Goal: Task Accomplishment & Management: Complete application form

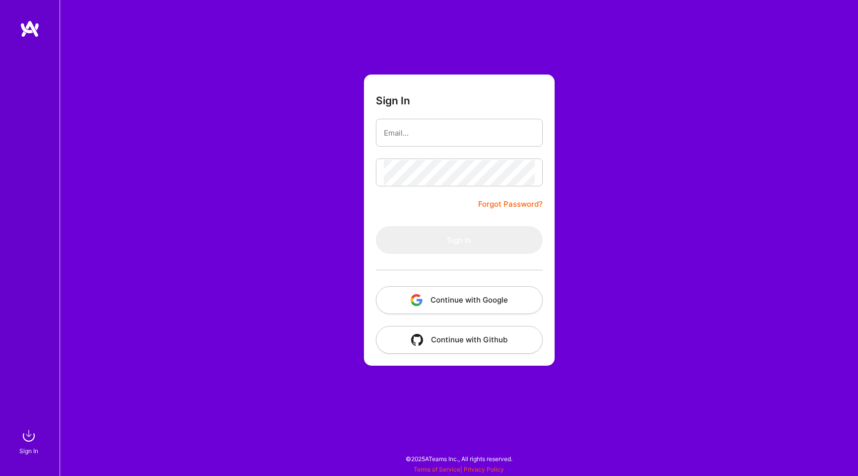
click at [468, 303] on button "Continue with Google" at bounding box center [459, 300] width 167 height 28
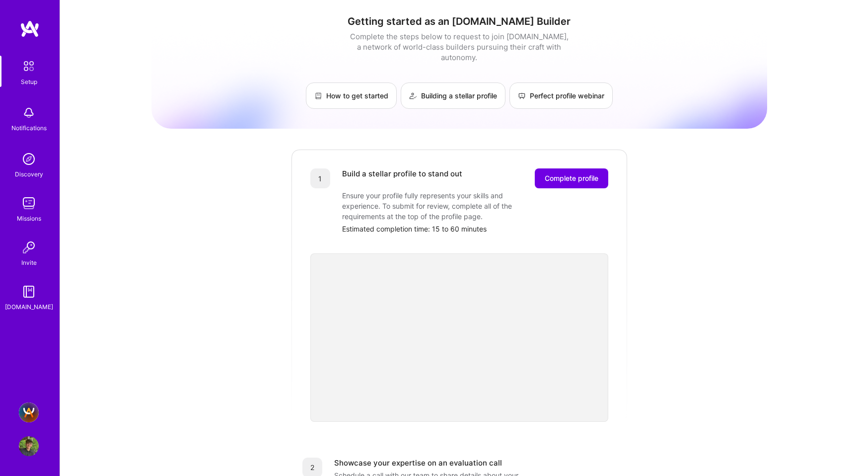
click at [37, 286] on img at bounding box center [29, 292] width 20 height 20
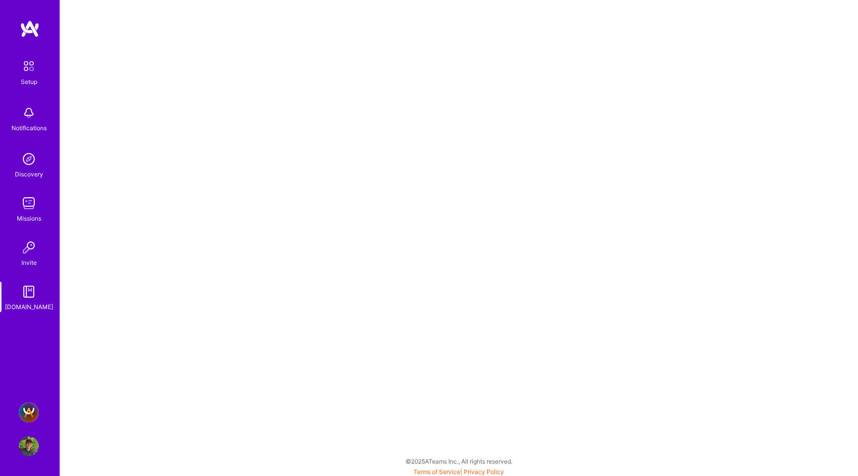
click at [30, 454] on img at bounding box center [29, 446] width 20 height 20
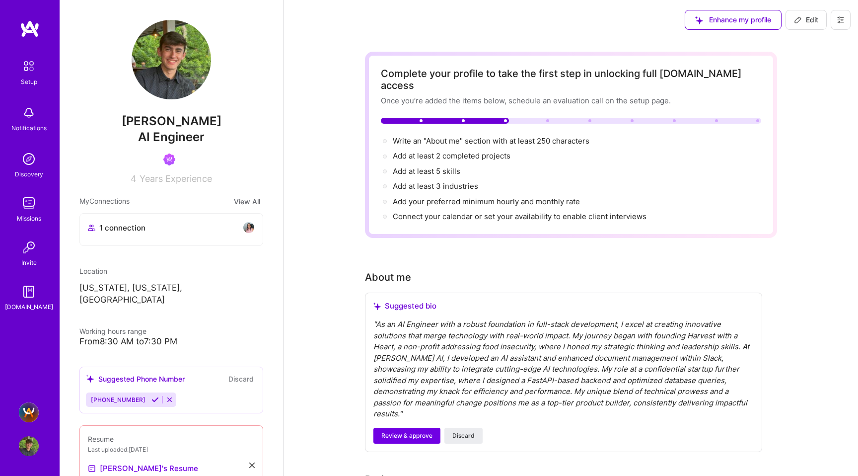
click at [37, 209] on img at bounding box center [29, 203] width 20 height 20
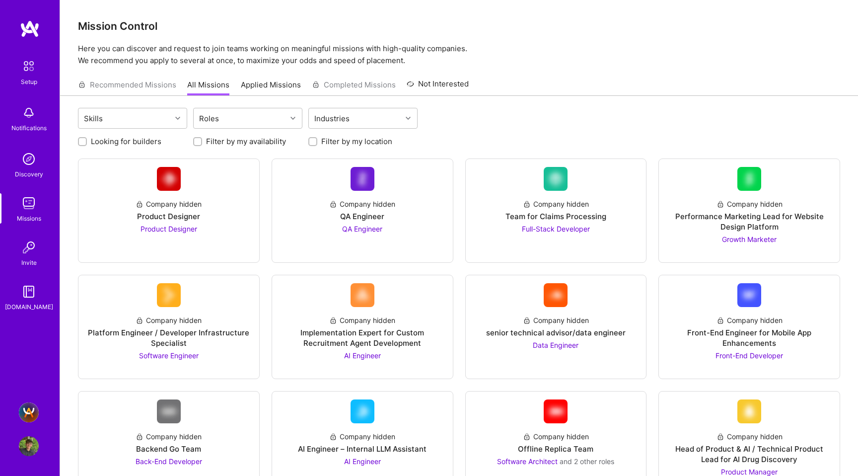
click at [35, 71] on img at bounding box center [28, 66] width 21 height 21
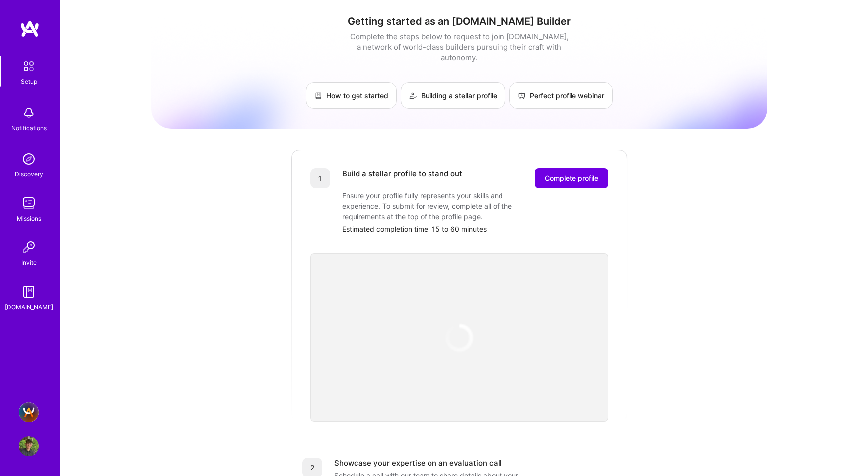
click at [33, 111] on img at bounding box center [29, 113] width 20 height 20
click at [30, 202] on img at bounding box center [29, 203] width 20 height 20
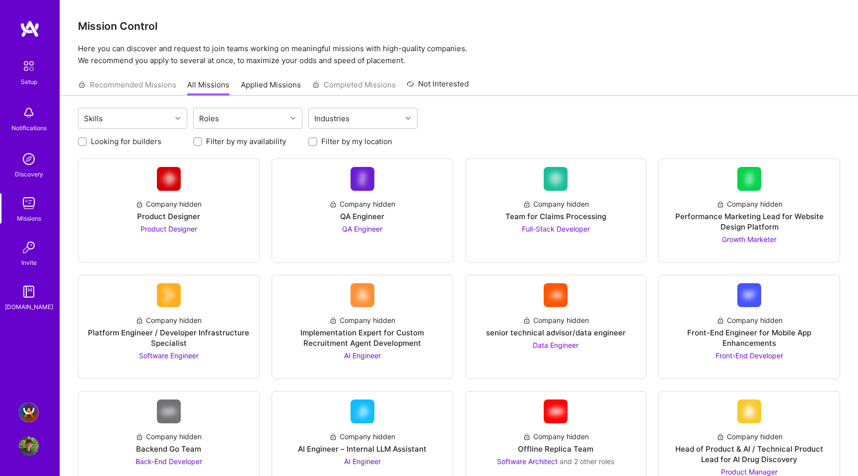
click at [30, 257] on img at bounding box center [29, 247] width 20 height 20
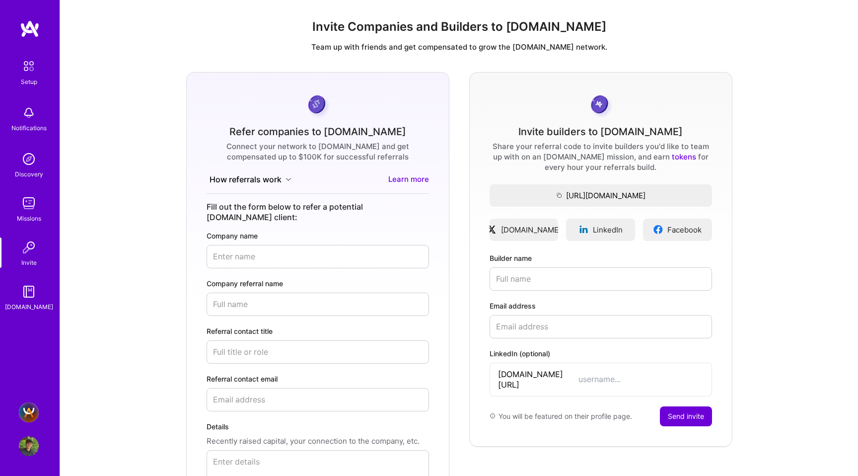
click at [31, 295] on img at bounding box center [29, 292] width 20 height 20
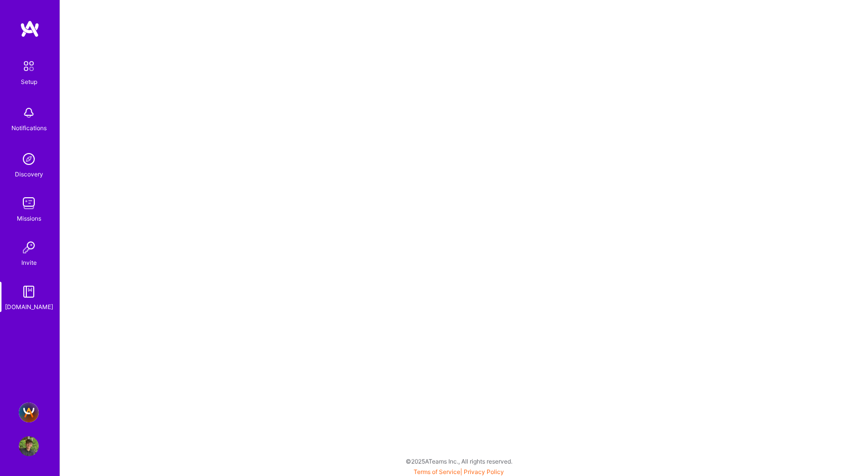
scroll to position [2, 0]
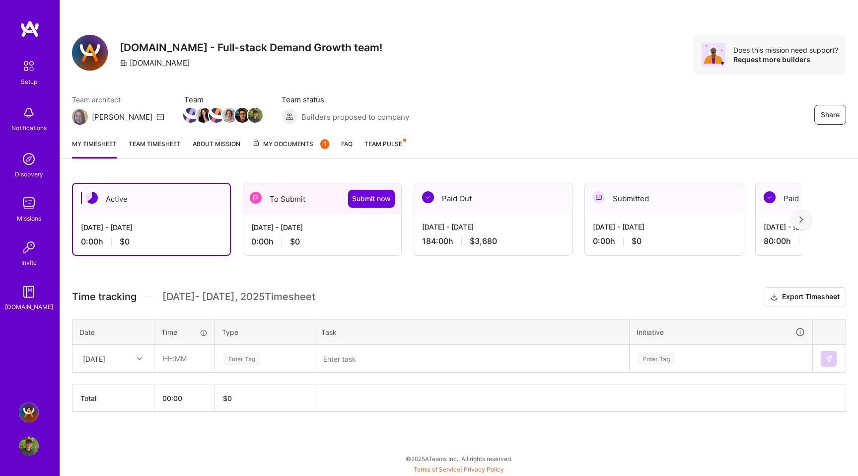
click at [300, 245] on span "$0" at bounding box center [295, 241] width 10 height 10
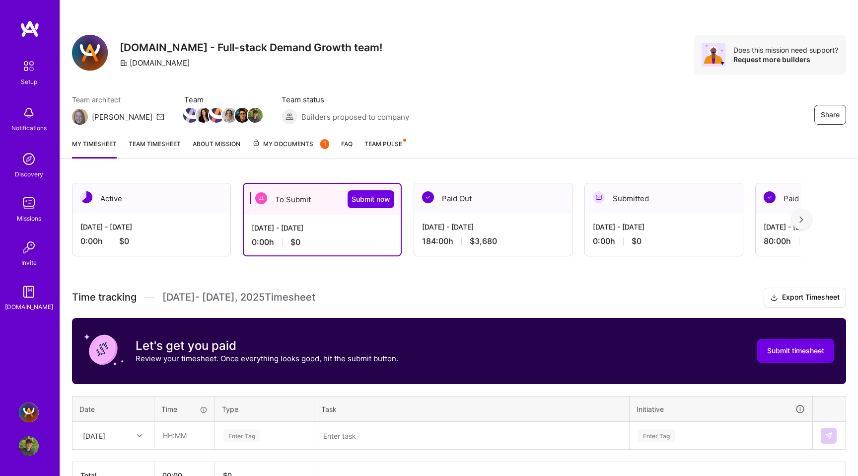
scroll to position [61, 0]
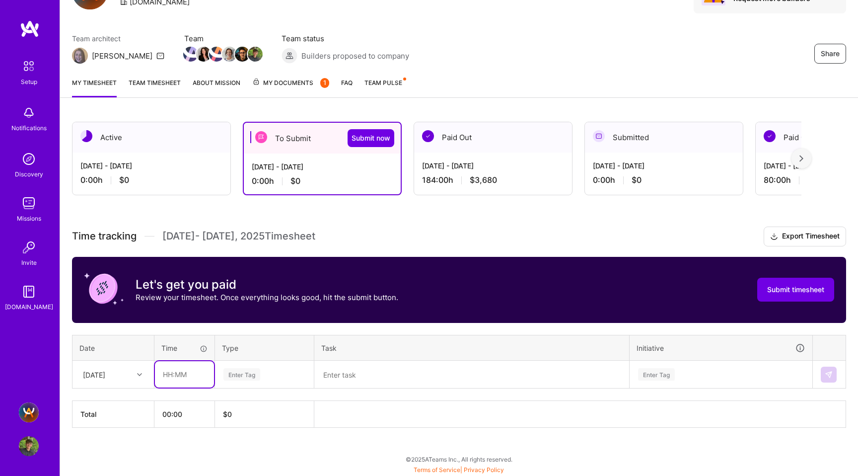
click at [175, 375] on input "text" at bounding box center [184, 374] width 59 height 26
type input "08:00"
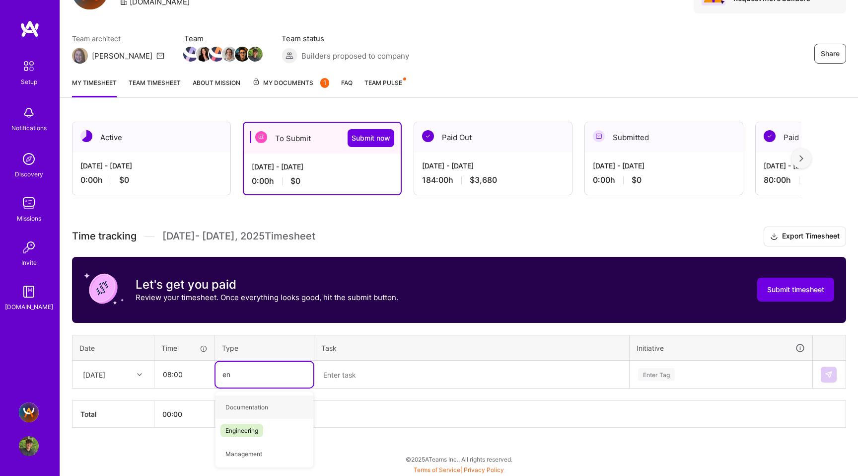
type input "eng"
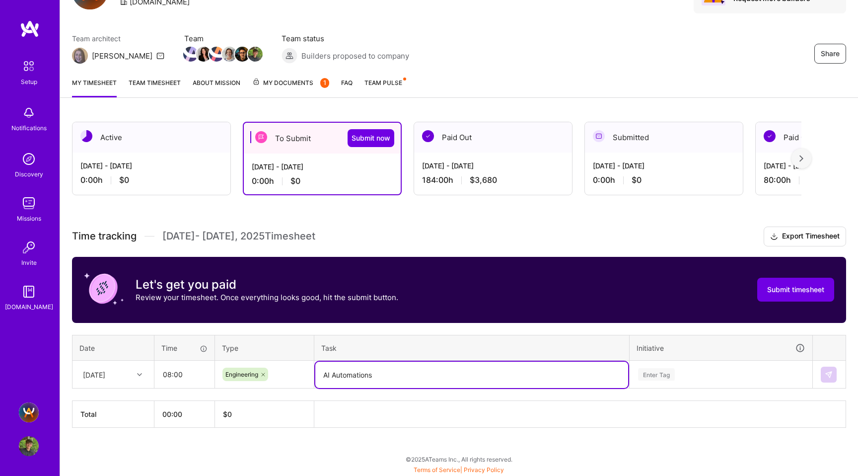
type textarea "AI"
type textarea "Building AI Pipelines, Workflow Automation, and more..."
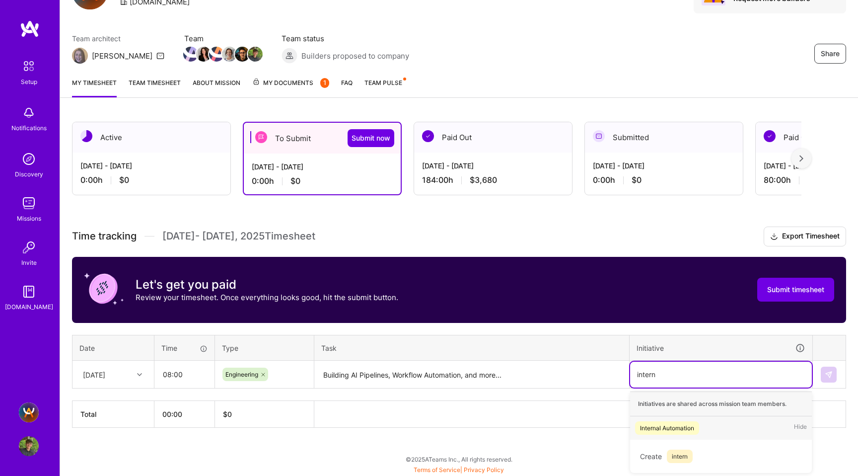
type input "intern"
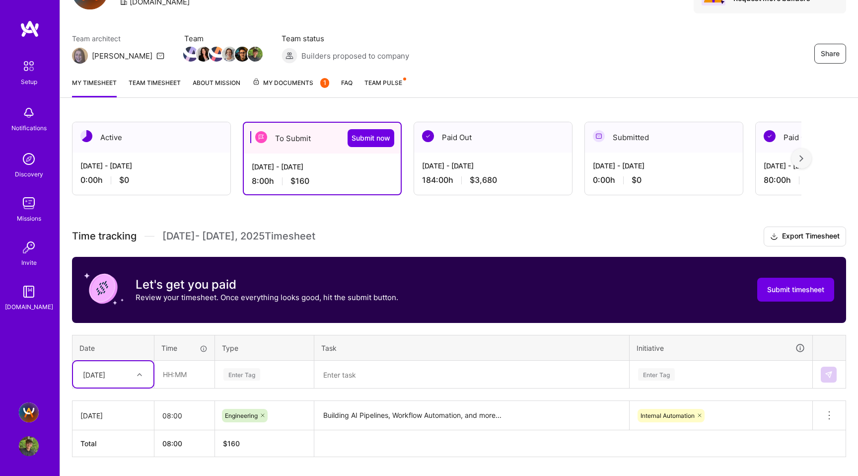
scroll to position [90, 0]
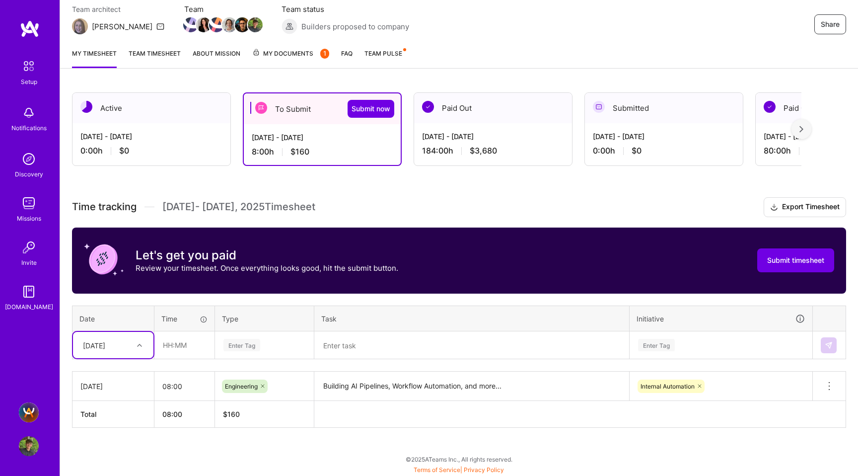
click at [137, 358] on div "Select is focused ,type to refine list, press Down to open the menu, Fri, Aug 1" at bounding box center [113, 345] width 80 height 26
click at [121, 409] on div "Mon, Aug 4" at bounding box center [113, 410] width 80 height 18
click at [163, 340] on input "text" at bounding box center [184, 345] width 59 height 26
type input "08:00"
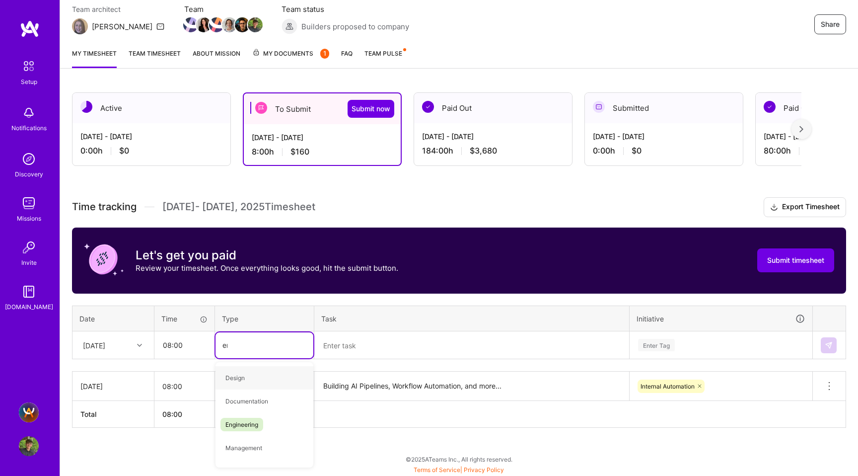
type input "eng"
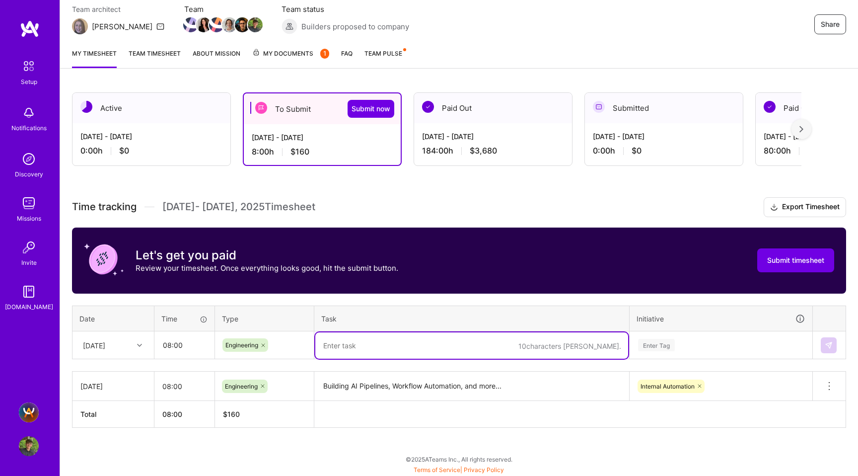
paste textarea "Building AI Pipelines, Workflow Automation, and more..."
type textarea "Building AI Pipelines, Workflow Automation, and more..."
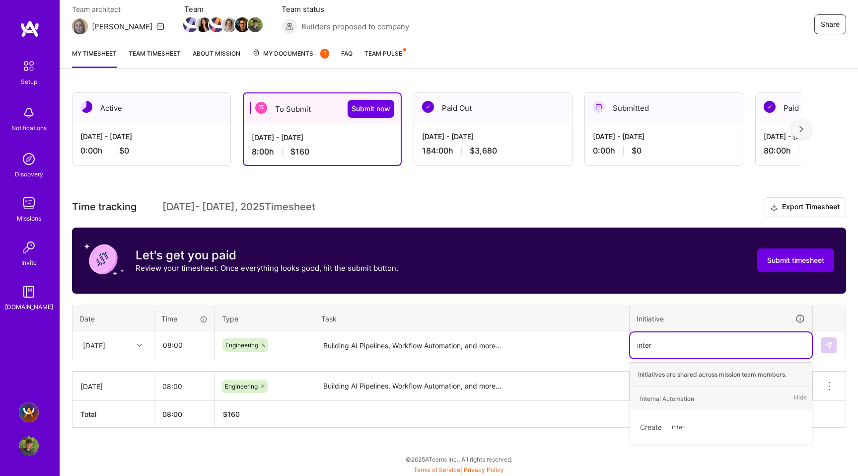
type input "intern"
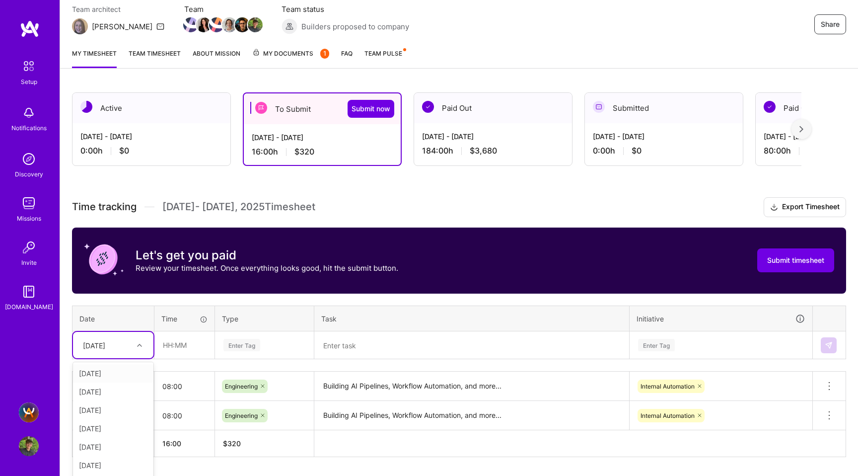
scroll to position [120, 0]
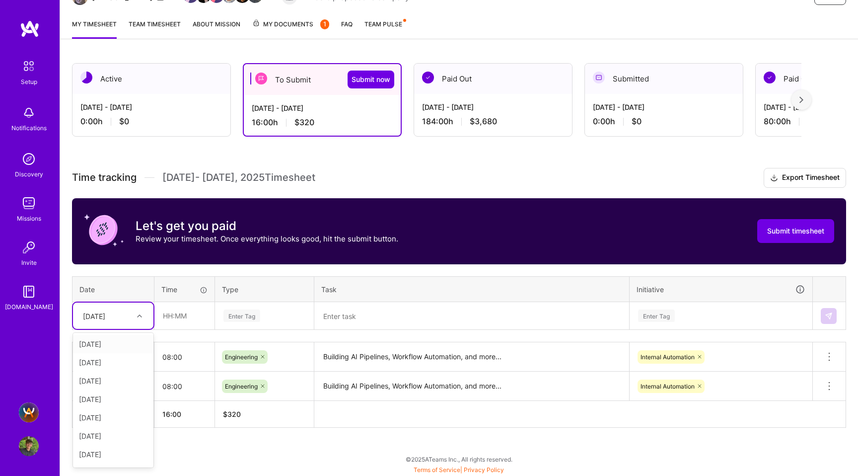
click at [137, 329] on div "option Mon, Aug 4, selected. option Fri, Aug 1 focused, 1 of 15. 14 results ava…" at bounding box center [113, 316] width 80 height 26
click at [107, 405] on div "Tue, Aug 5" at bounding box center [113, 399] width 80 height 18
click at [173, 312] on input "text" at bounding box center [184, 316] width 59 height 26
type input "08:00"
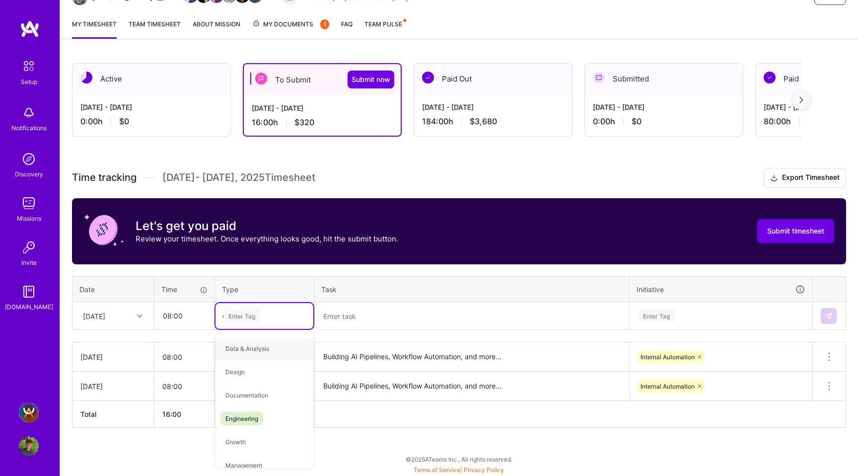
type input "eng"
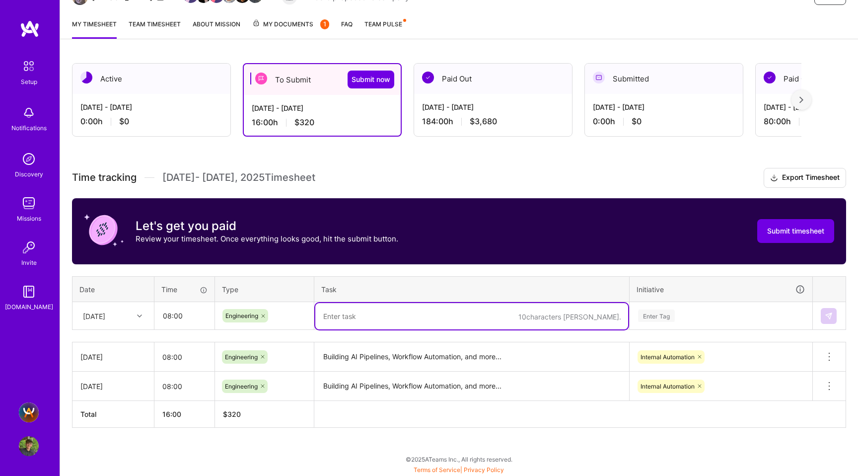
paste textarea "Building AI Pipelines, Workflow Automation, and more..."
type textarea "Building AI Pipelines, Workflow Automation, and more..."
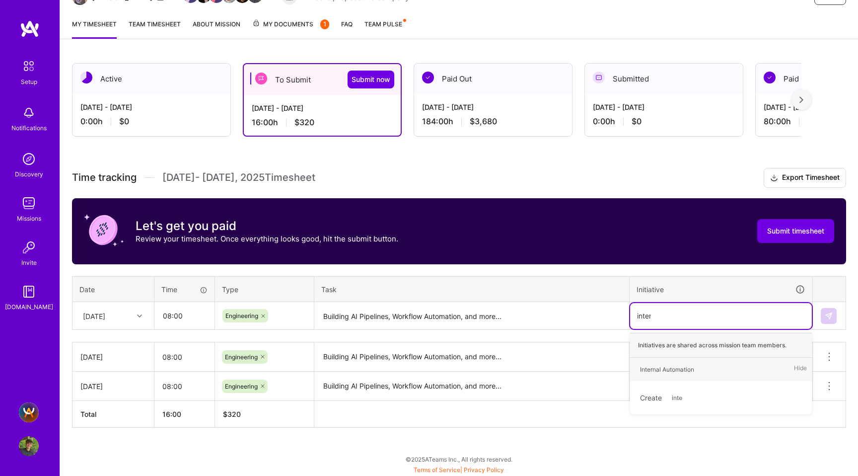
type input "intern"
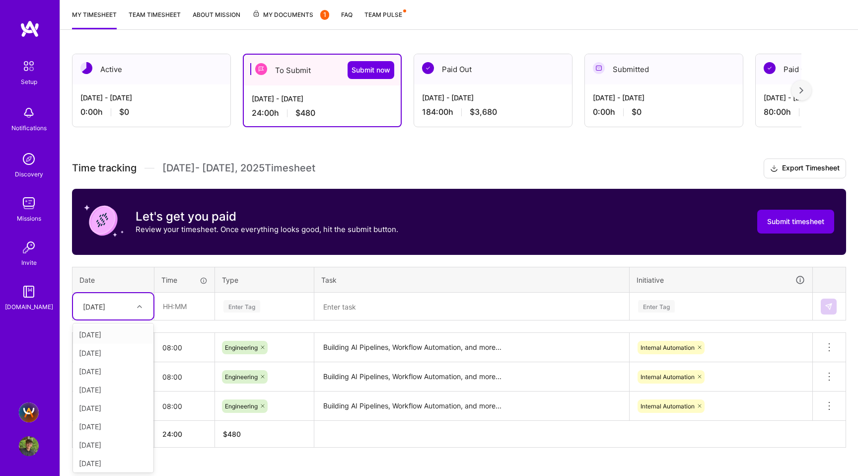
click at [140, 316] on div "Tue, Aug 5" at bounding box center [113, 306] width 80 height 26
click at [116, 404] on div "Wed, Aug 6" at bounding box center [113, 408] width 80 height 18
type input "08:00"
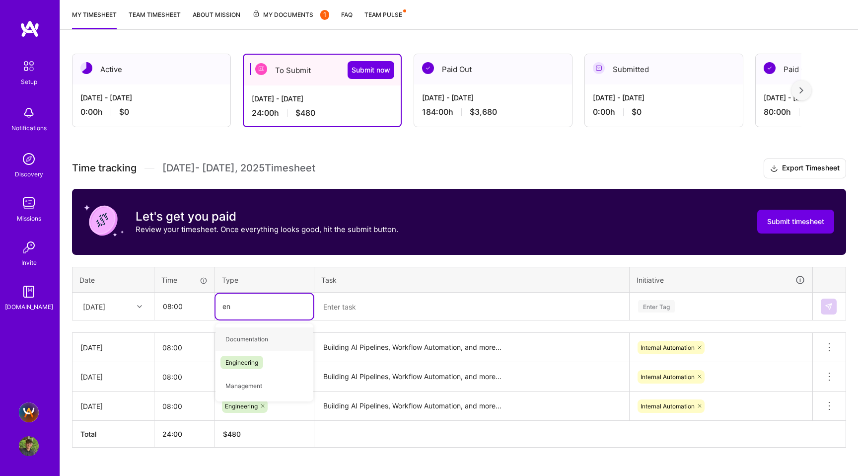
type input "eng"
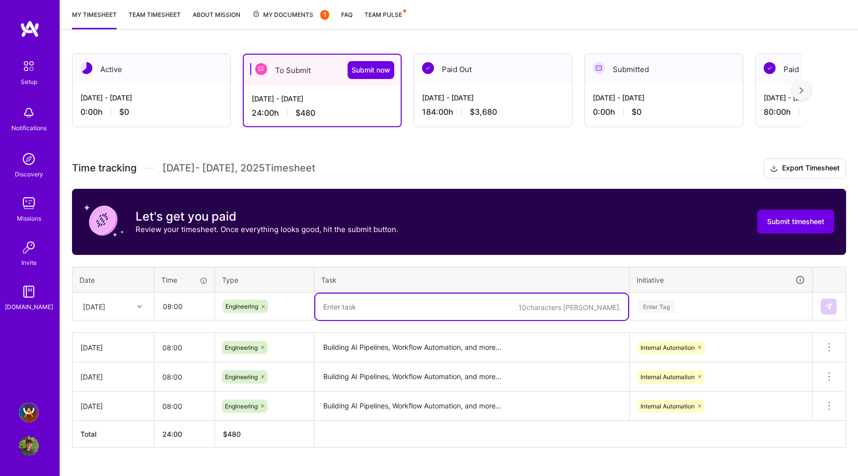
paste textarea "Building AI Pipelines, Workflow Automation, and more..."
type textarea "Building AI Pipelines, Workflow Automation, and more..."
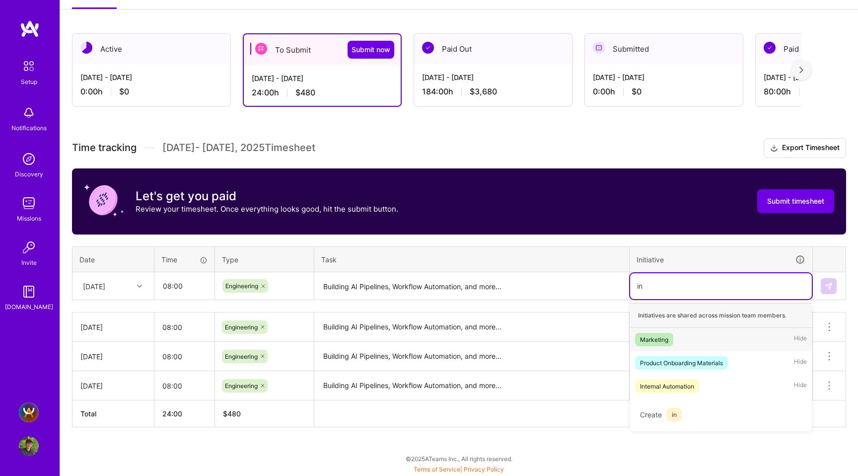
scroll to position [149, 0]
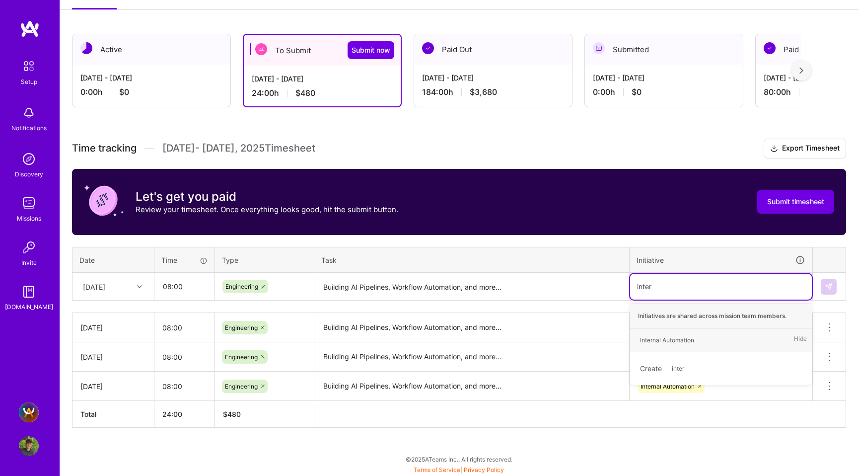
type input "intern"
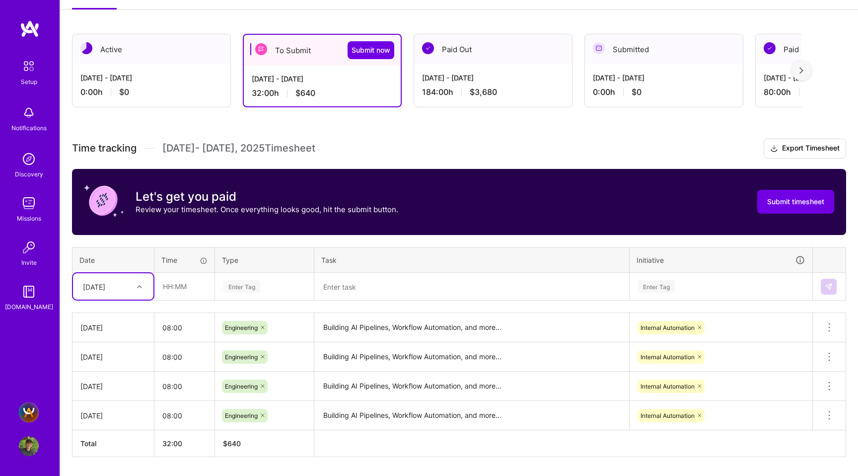
click at [142, 287] on div at bounding box center [140, 286] width 15 height 13
click at [118, 405] on div "Thu, Aug 7" at bounding box center [113, 406] width 80 height 18
type input "08:00"
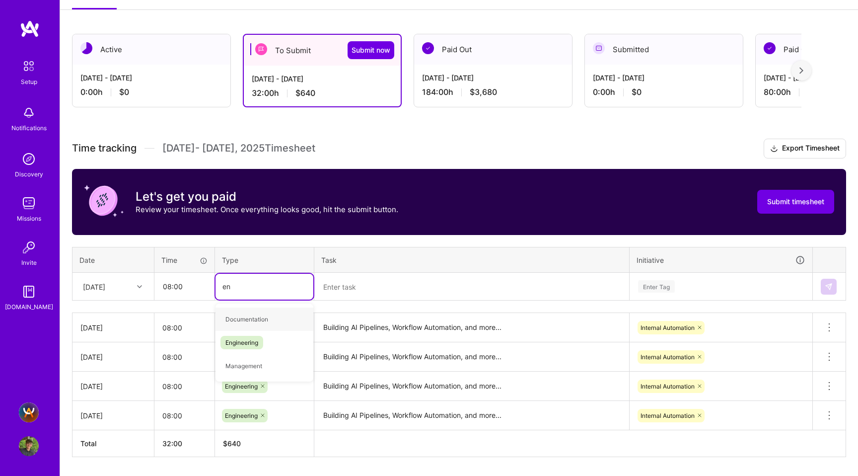
type input "eng"
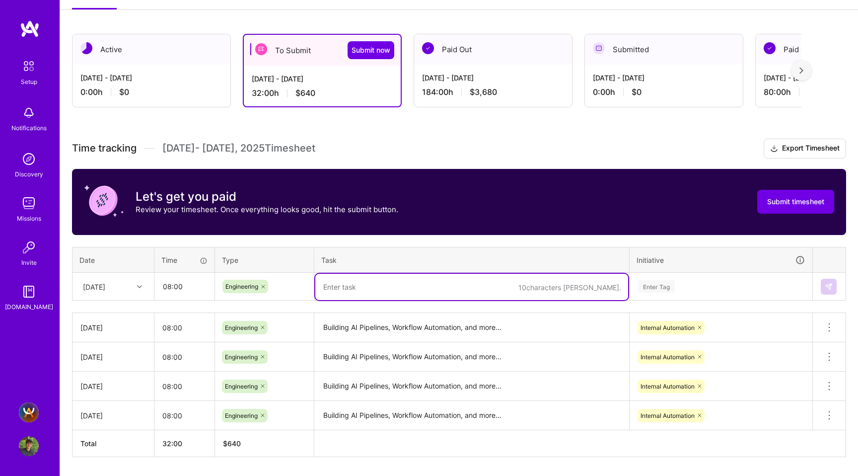
paste textarea "Building AI Pipelines, Workflow Automation, and more..."
type textarea "Building AI Pipelines, Workflow Automation, and more..."
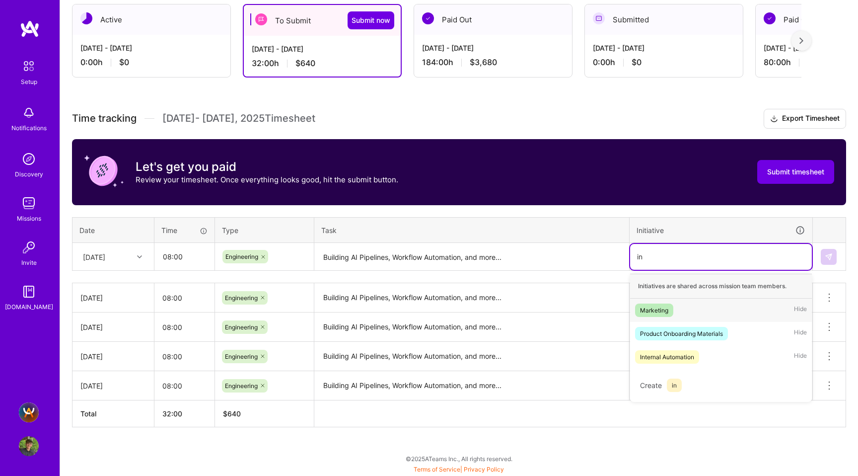
scroll to position [178, 0]
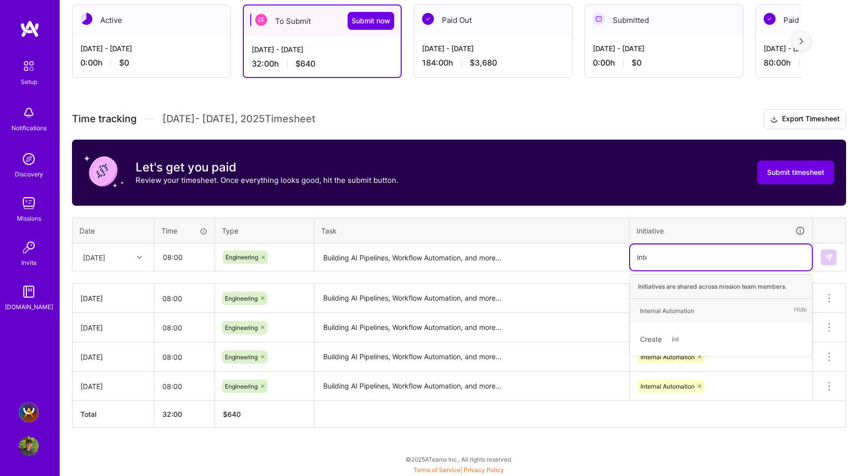
type input "intern"
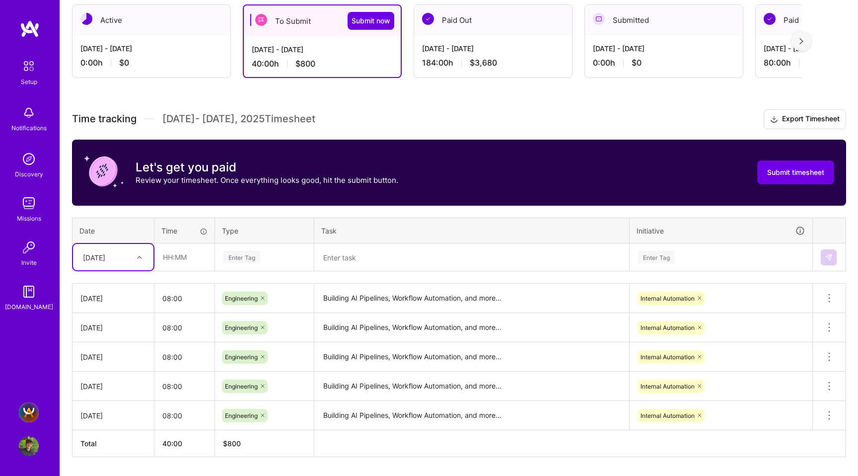
click at [140, 251] on div at bounding box center [140, 257] width 15 height 13
click at [108, 394] on div "Fri, Aug 8" at bounding box center [113, 395] width 80 height 18
type input "08:00"
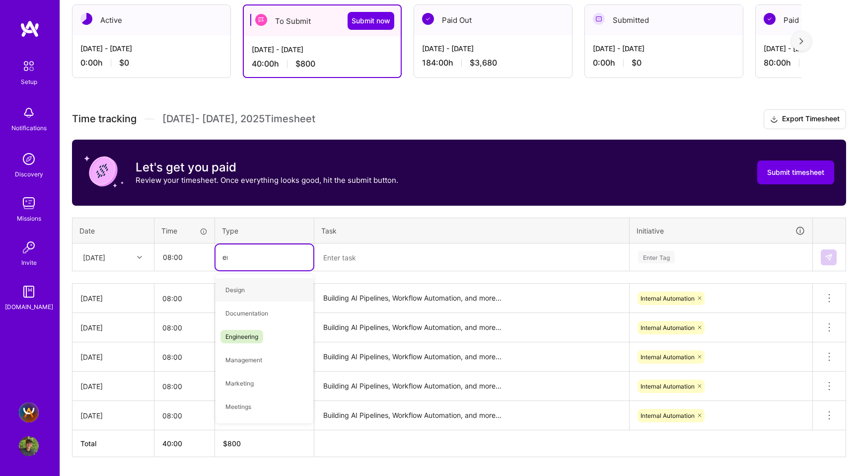
type input "eng"
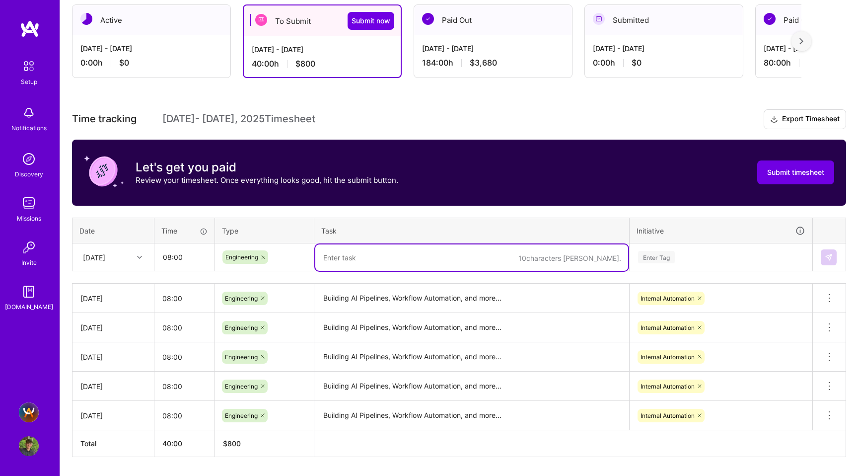
paste textarea "Building AI Pipelines, Workflow Automation, and more..."
type textarea "Building AI Pipelines, Workflow Automation, and more..."
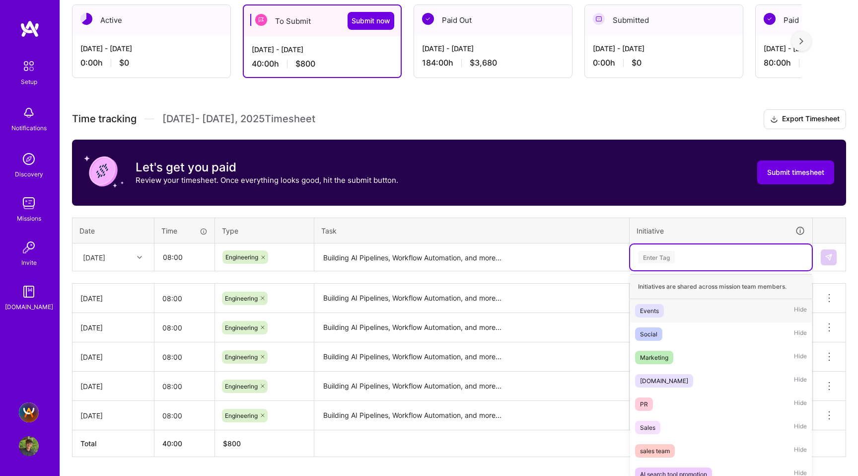
scroll to position [184, 0]
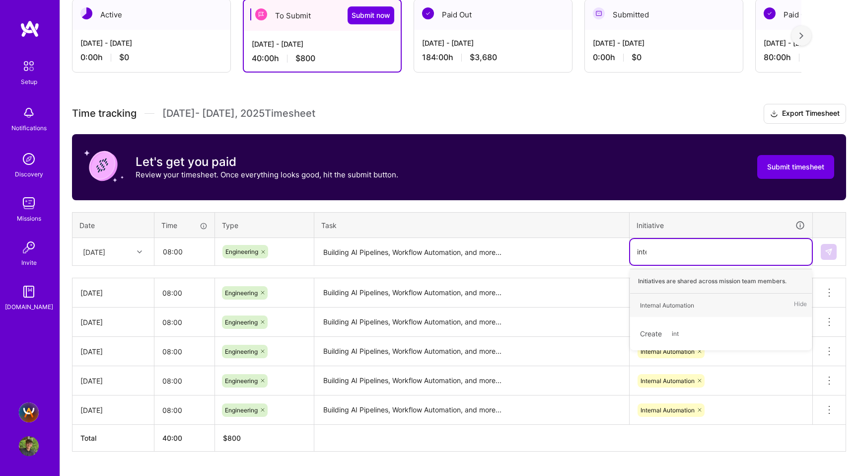
type input "intern"
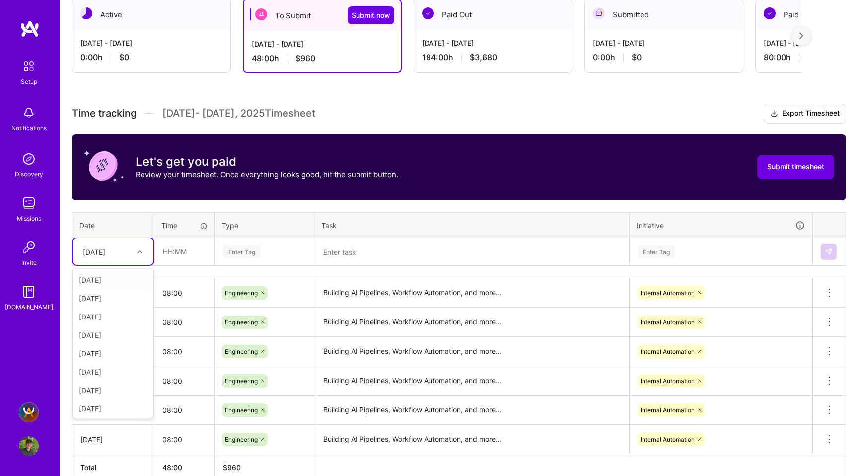
click at [148, 249] on div at bounding box center [140, 251] width 15 height 13
click at [110, 391] on div "Mon, Aug 11" at bounding box center [113, 388] width 80 height 18
type input "08:00"
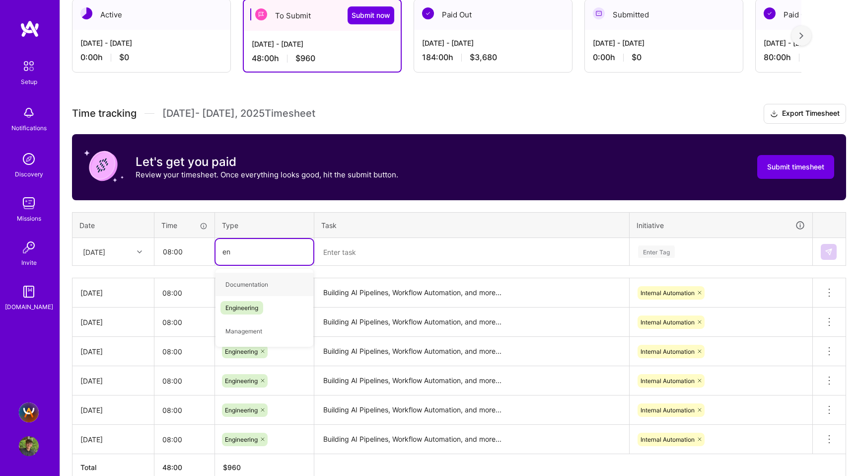
type input "eng"
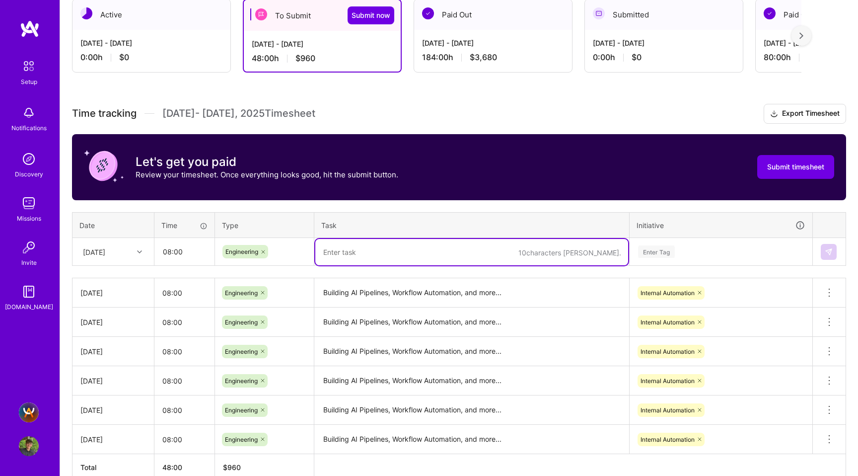
paste textarea "Building AI Pipelines, Workflow Automation, and more..."
type textarea "Building AI Pipelines, Workflow Automation, and more..."
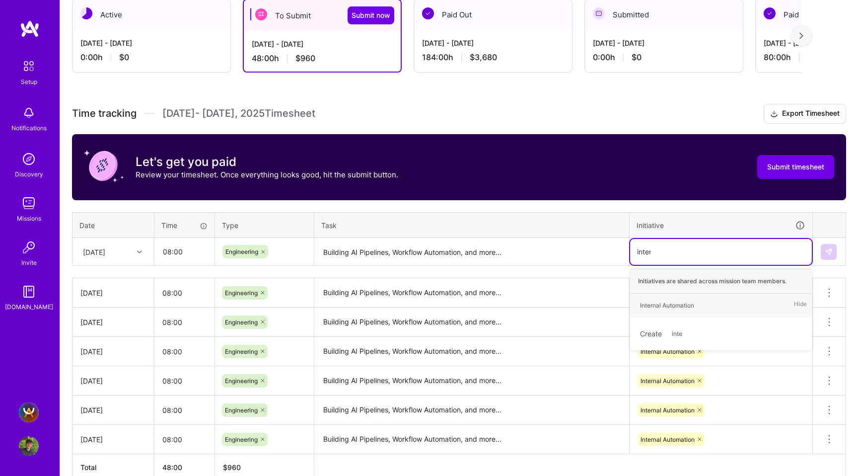
type input "intern"
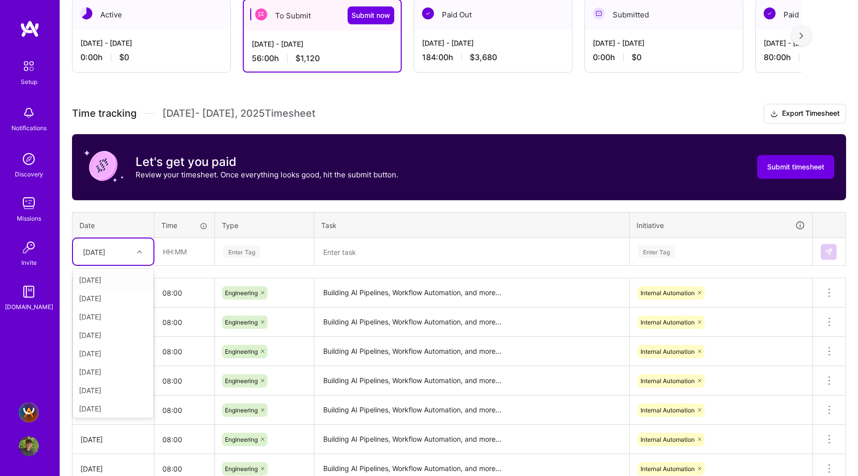
click at [133, 250] on div "Mon, Aug 11" at bounding box center [105, 251] width 55 height 16
click at [104, 372] on div "Tue, Aug 12" at bounding box center [113, 369] width 80 height 18
type input "08:00"
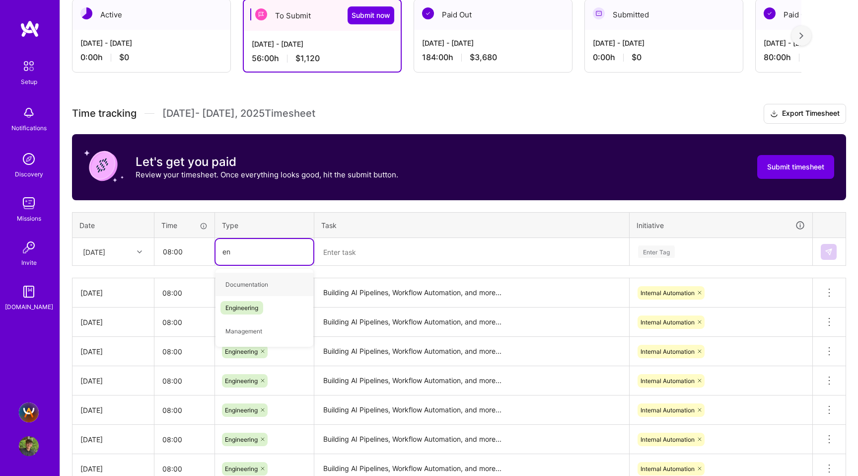
type input "eng"
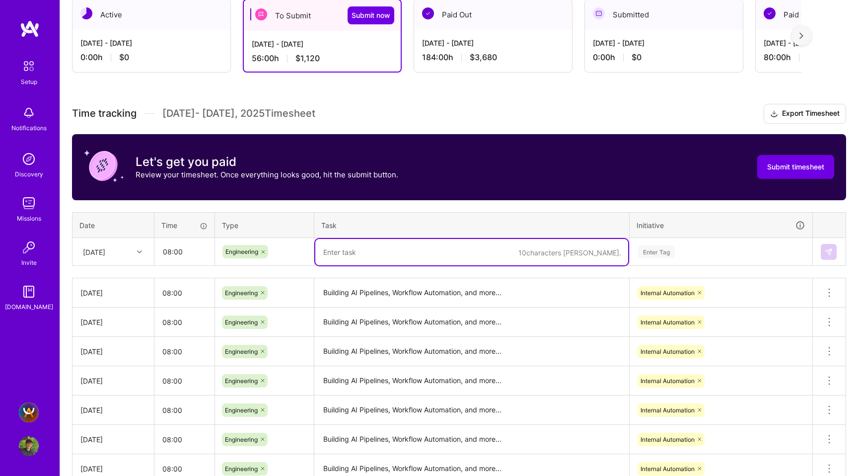
paste textarea "Building AI Pipelines, Workflow Automation, and more..."
type textarea "Building AI Pipelines, Workflow Automation, and more..."
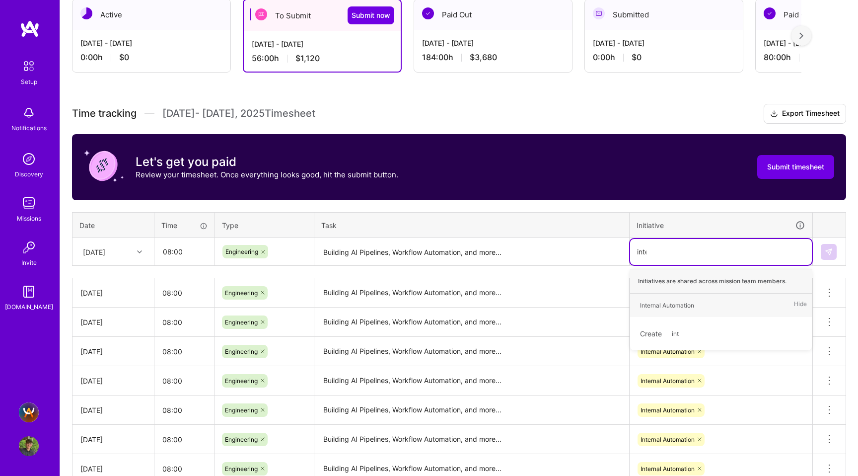
type input "inter"
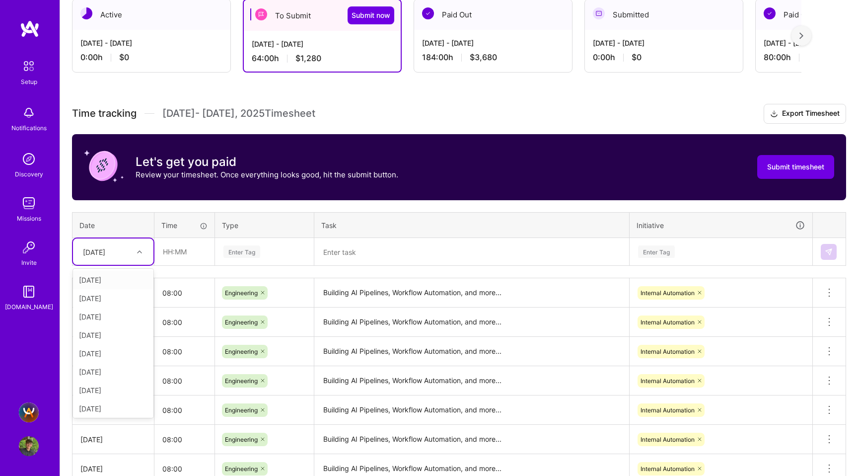
click at [144, 260] on div "Tue, Aug 12" at bounding box center [113, 251] width 80 height 26
click at [116, 375] on div "Wed, Aug 13" at bounding box center [113, 370] width 80 height 18
type input "08:00"
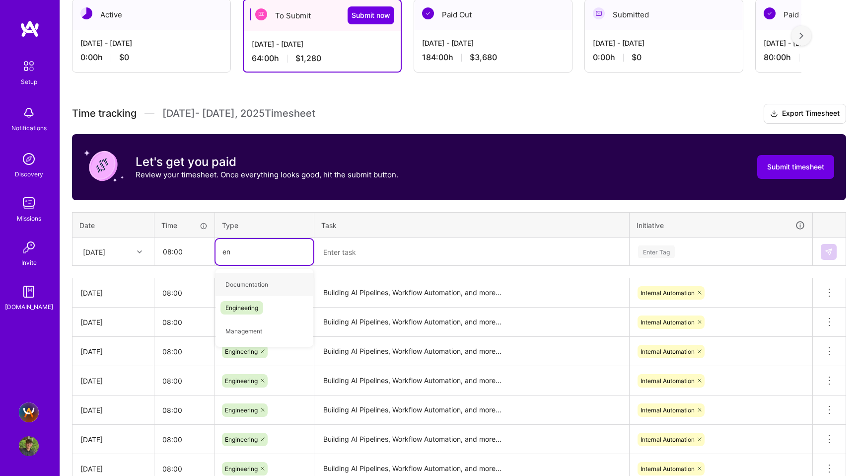
type input "eng"
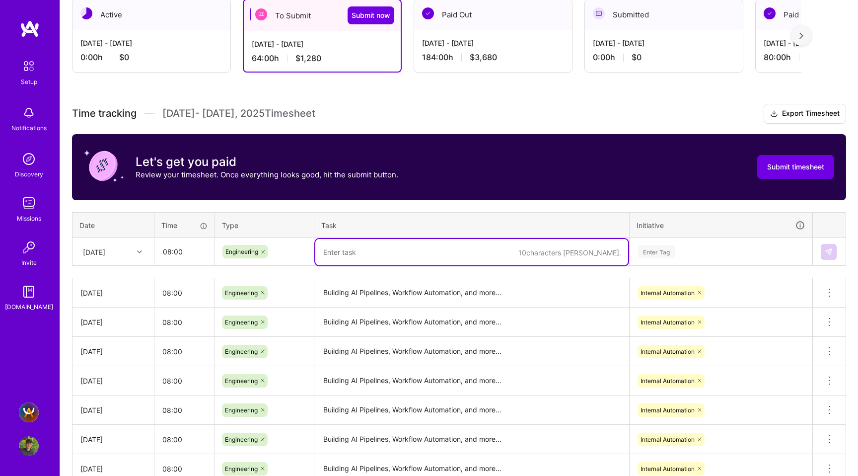
paste textarea "Building AI Pipelines, Workflow Automation, and more..."
type textarea "Building AI Pipelines, Workflow Automation, and more..."
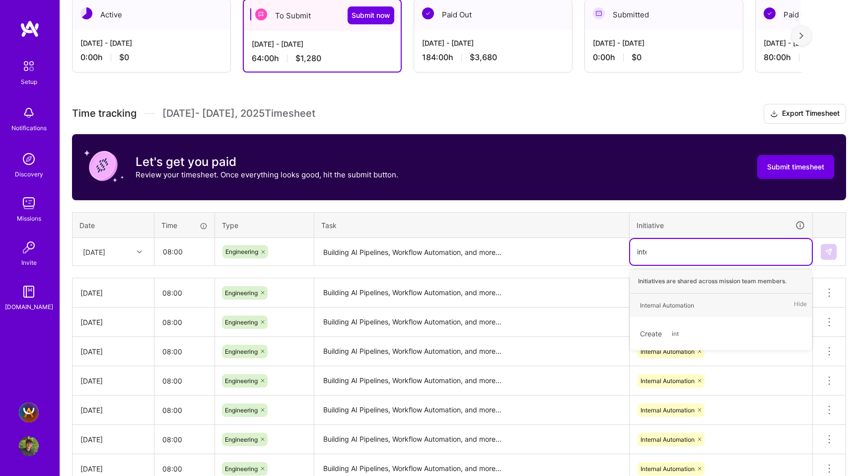
type input "intern"
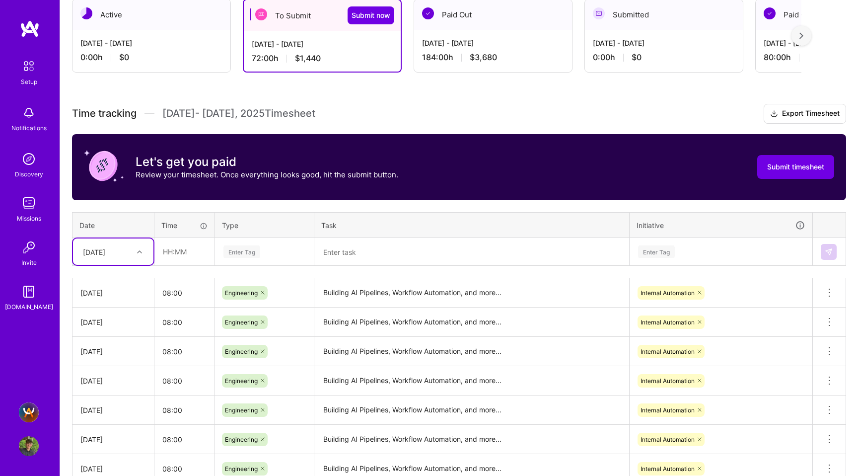
click at [137, 252] on div at bounding box center [140, 251] width 15 height 13
click at [106, 388] on div "Thu, Aug 14" at bounding box center [113, 388] width 80 height 18
type input "08:00"
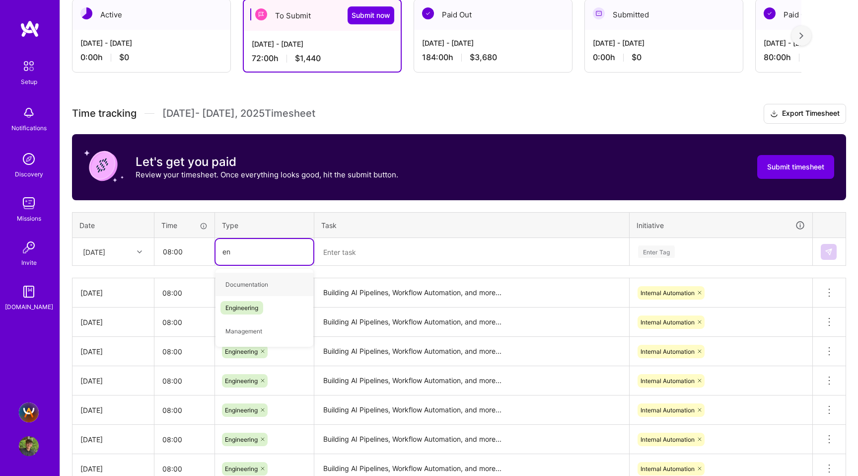
type input "eng"
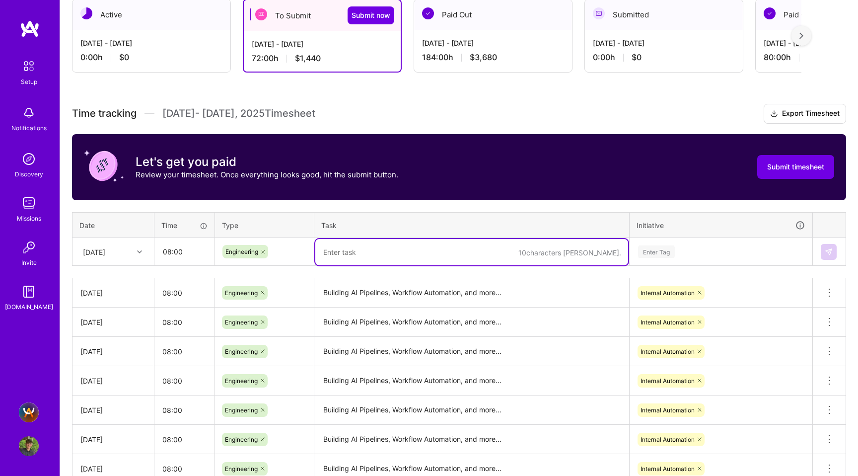
paste textarea "Building AI Pipelines, Workflow Automation, and more..."
type textarea "Building AI Pipelines, Workflow Automation, and more..."
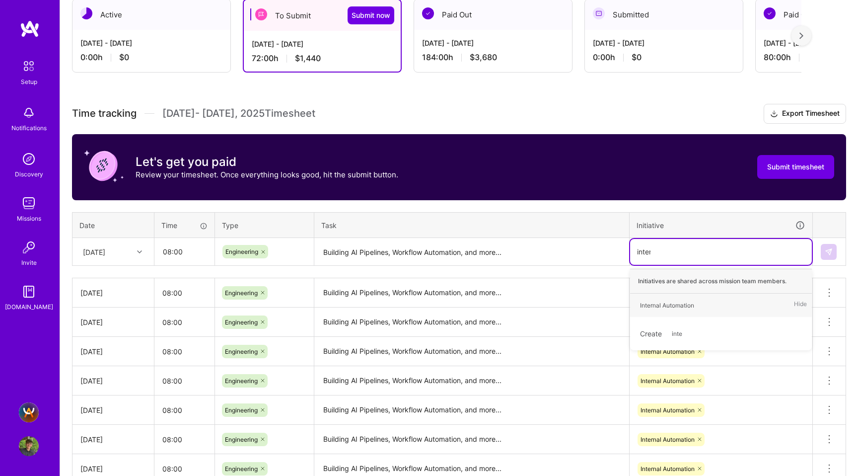
type input "intern"
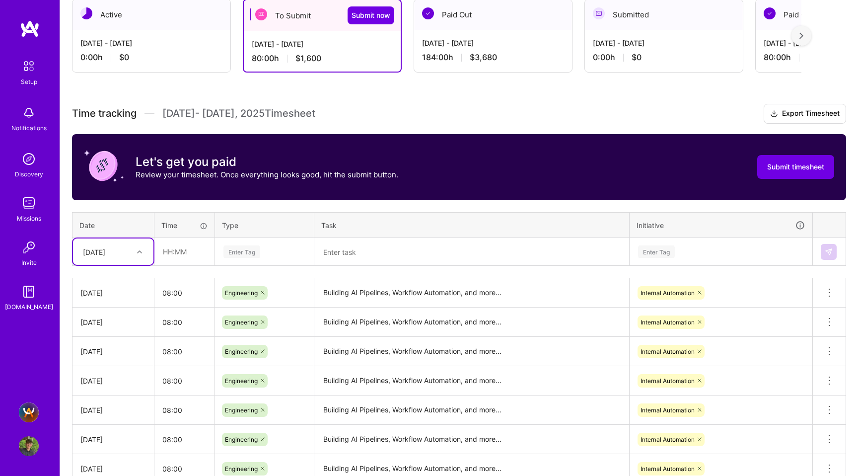
click at [141, 256] on div at bounding box center [140, 251] width 15 height 13
click at [119, 400] on div "Fri, Aug 15" at bounding box center [113, 406] width 80 height 18
click at [167, 247] on input "text" at bounding box center [184, 251] width 59 height 26
type input "01:00"
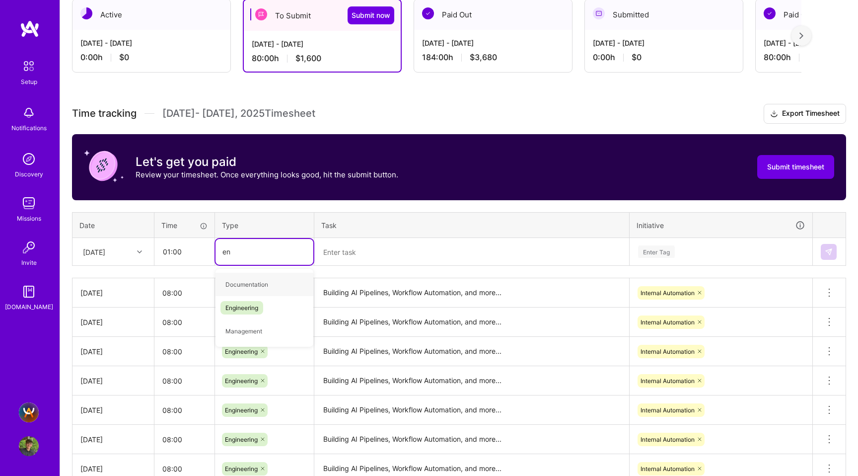
type input "eng"
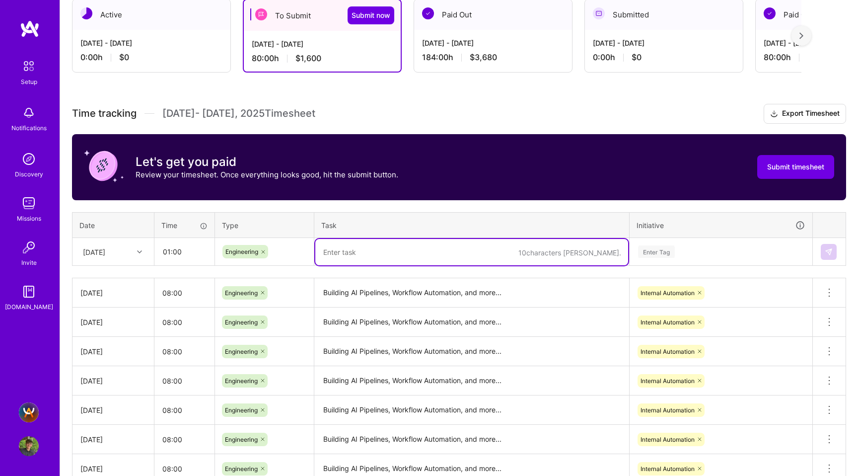
paste textarea "Building AI Pipelines, Workflow Automation, and more..."
type textarea "Building AI Pipelines, Workflow Automation, and more..."
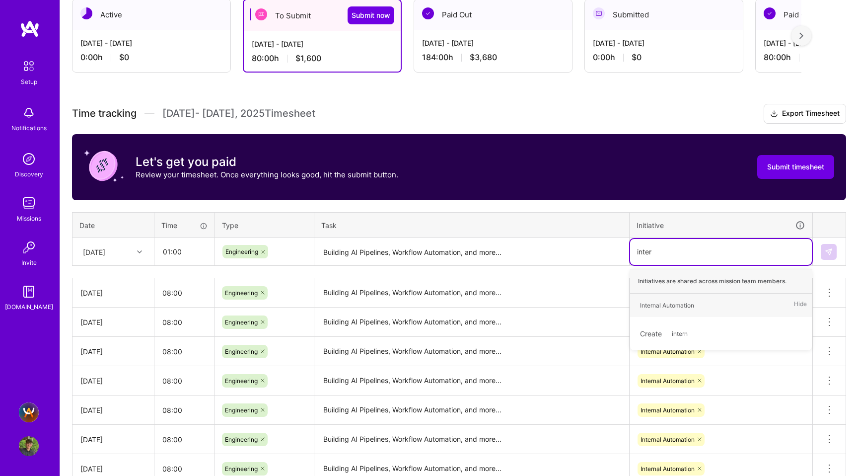
type input "intern"
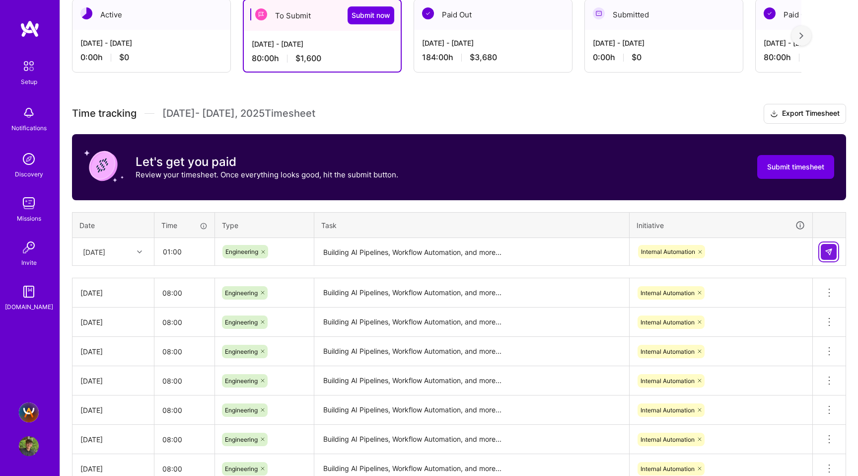
click at [828, 248] on img at bounding box center [829, 252] width 8 height 8
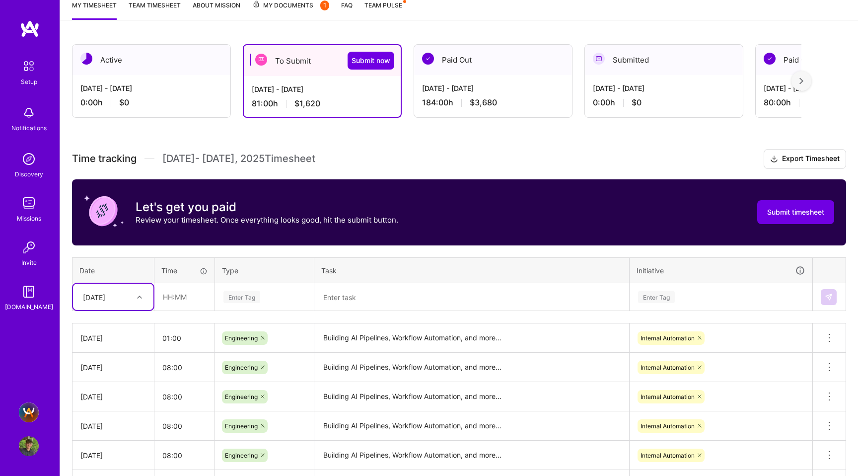
scroll to position [114, 0]
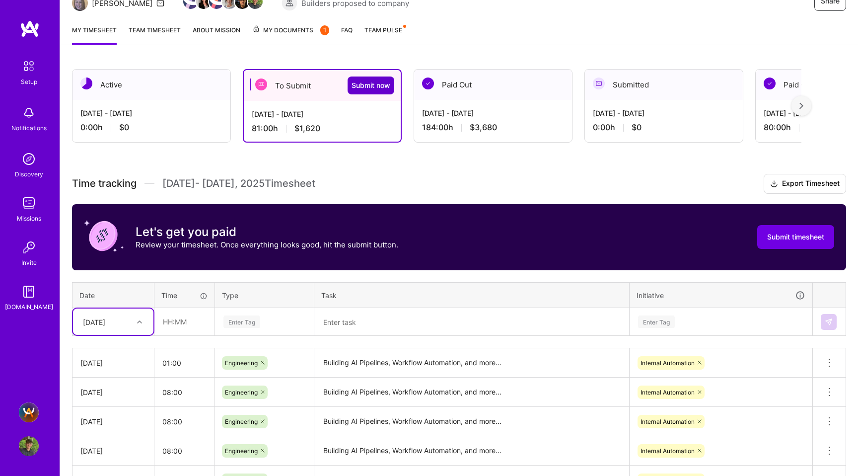
click at [377, 86] on span "Submit now" at bounding box center [371, 85] width 39 height 10
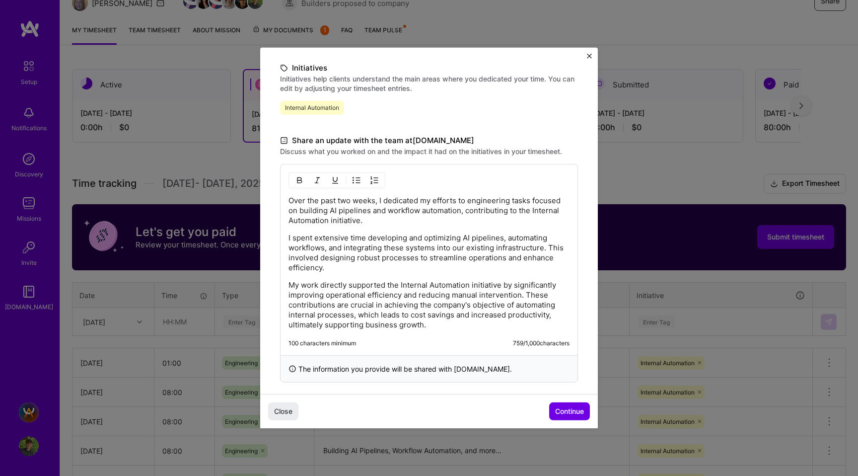
scroll to position [231, 0]
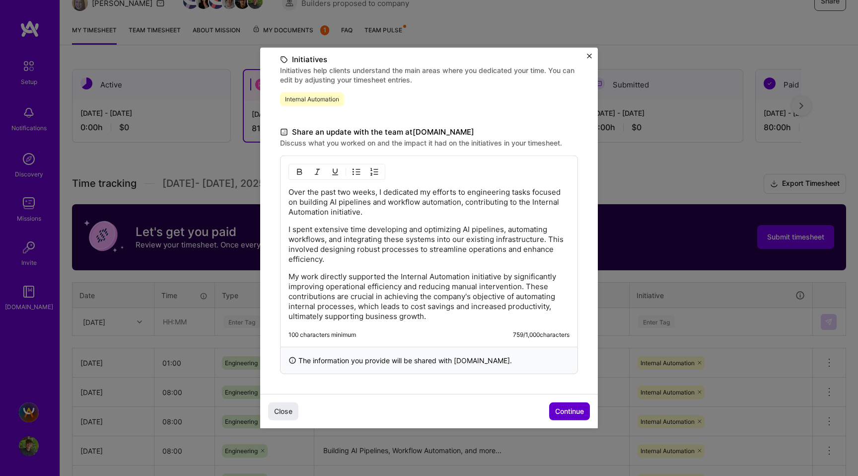
click at [555, 407] on span "Continue" at bounding box center [569, 411] width 29 height 10
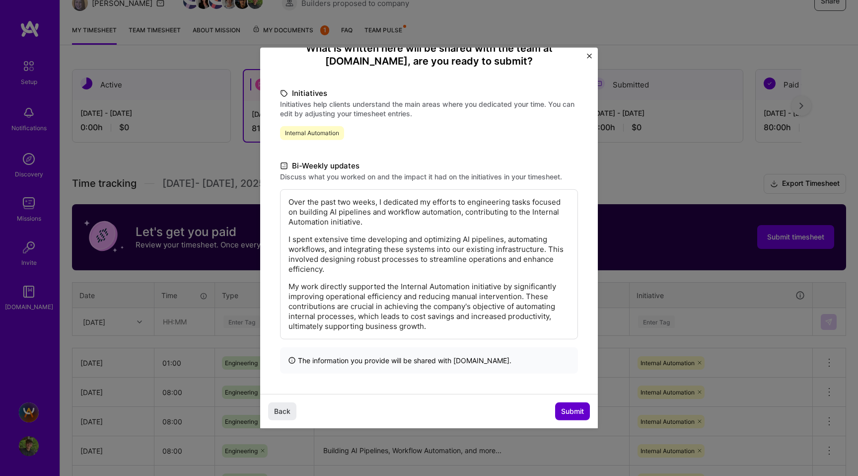
scroll to position [97, 0]
click at [565, 411] on span "Submit" at bounding box center [572, 411] width 23 height 10
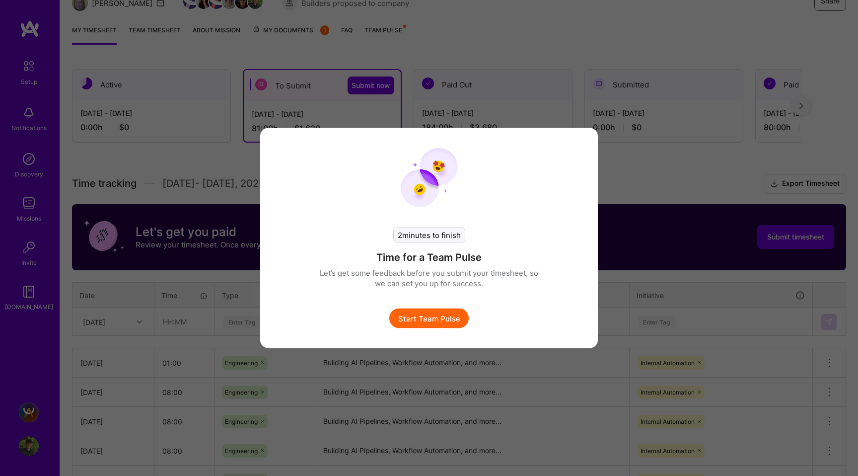
click at [664, 329] on div "2 minutes to finish Time for a Team Pulse Let’s get some feedback before you su…" at bounding box center [429, 238] width 858 height 476
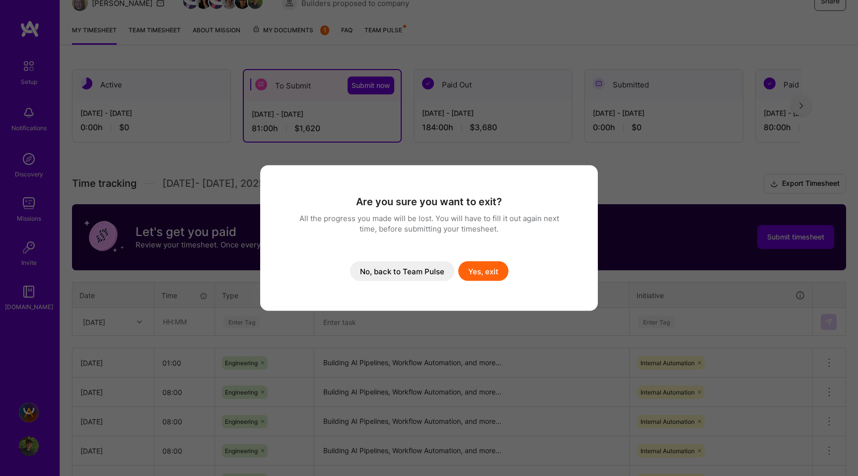
click at [420, 273] on button "No, back to Team Pulse" at bounding box center [402, 271] width 104 height 20
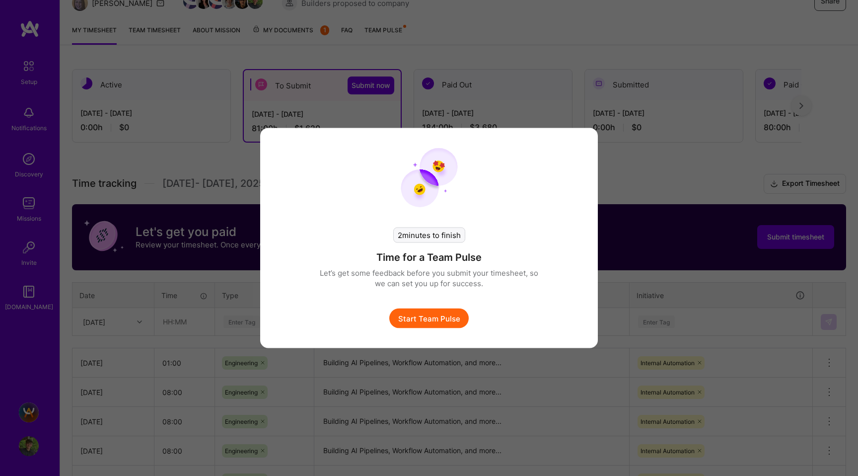
click at [420, 311] on button "Start Team Pulse" at bounding box center [428, 318] width 79 height 20
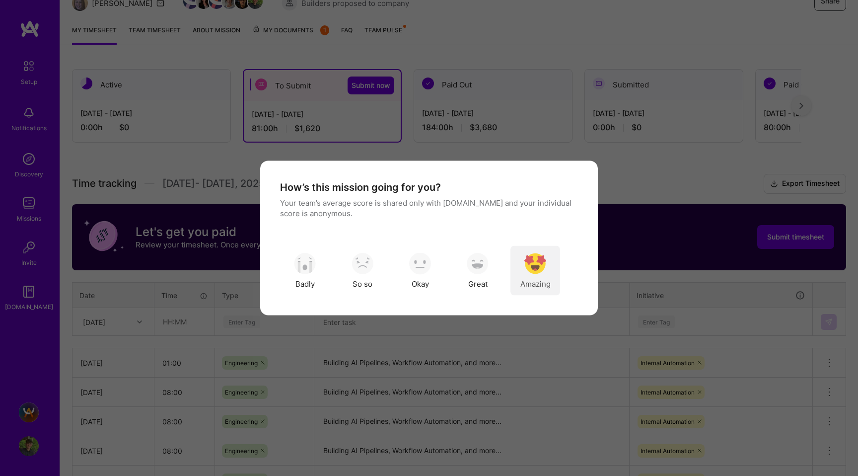
click at [535, 258] on img "modal" at bounding box center [536, 263] width 22 height 22
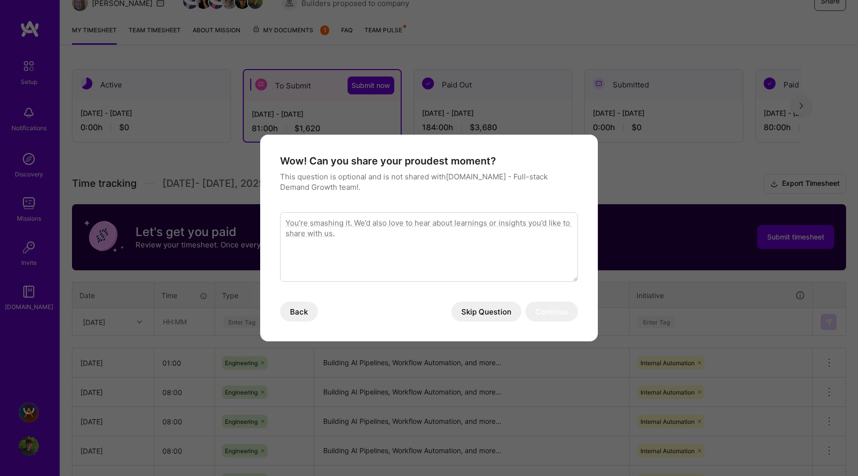
click at [439, 255] on textarea "modal" at bounding box center [429, 247] width 298 height 70
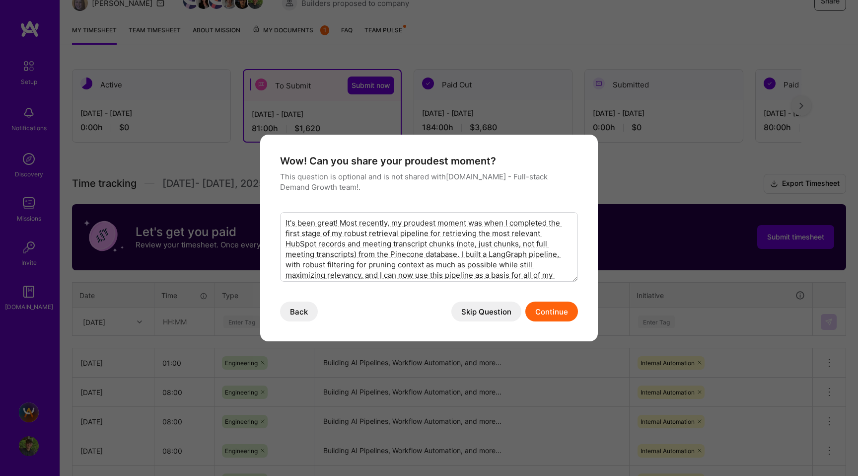
type textarea "It's been great! Most recently, my proudest moment was when I completed the fir…"
click at [548, 310] on button "Continue" at bounding box center [552, 312] width 53 height 20
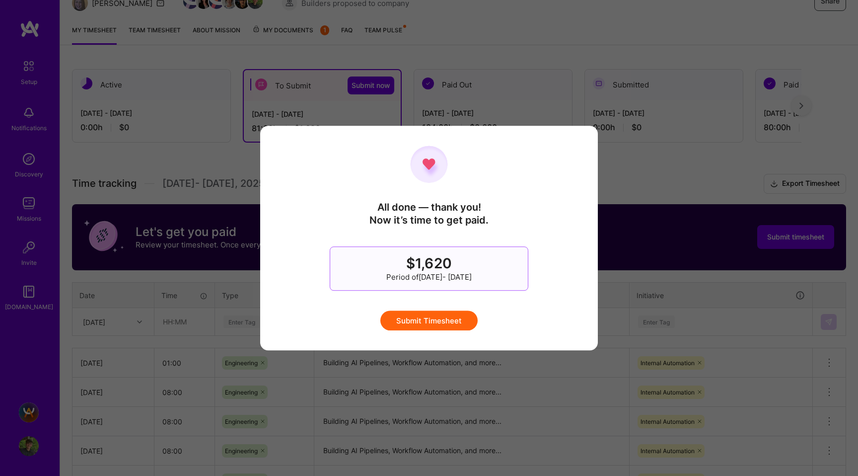
click at [466, 315] on button "Submit Timesheet" at bounding box center [428, 320] width 97 height 20
